Goal: Go to known website: Access a specific website the user already knows

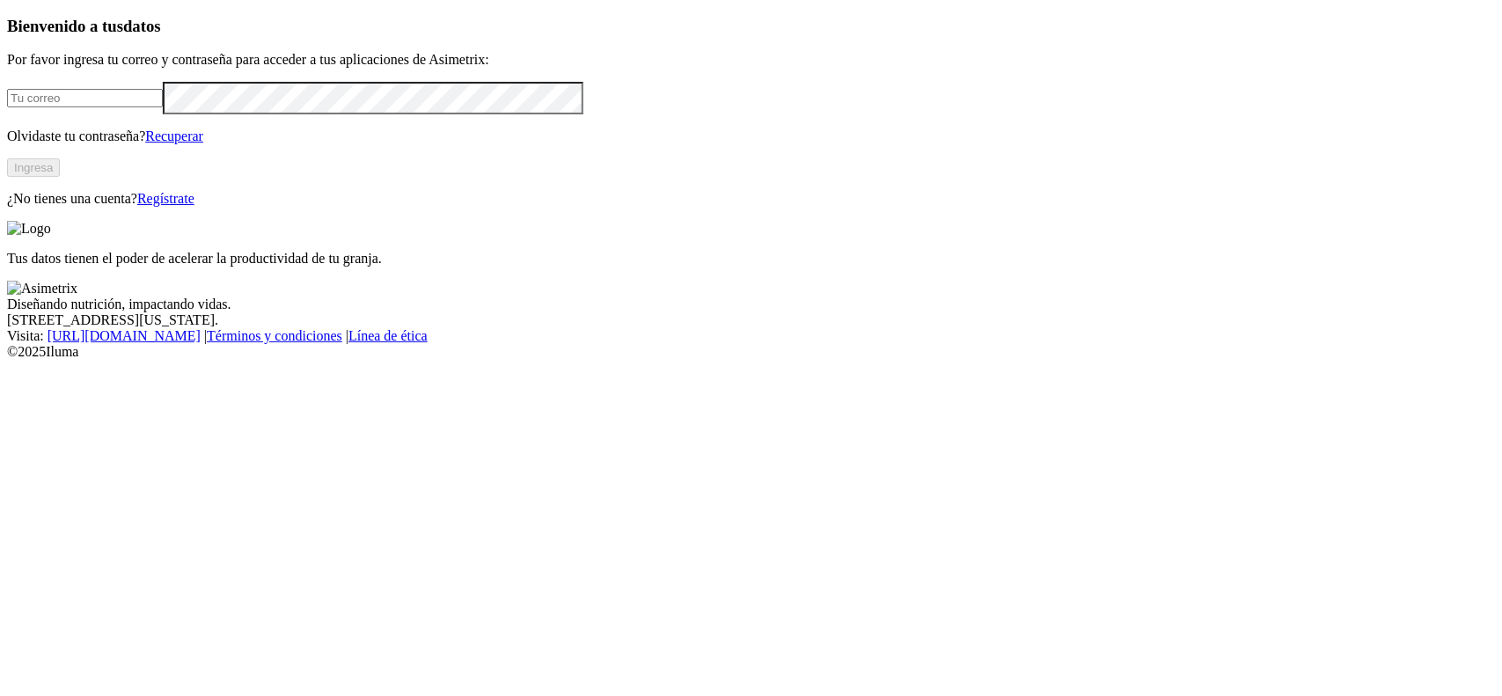
type input "[PERSON_NAME][EMAIL_ADDRESS][DOMAIN_NAME]"
click at [60, 177] on button "Ingresa" at bounding box center [33, 167] width 53 height 18
